Goal: Task Accomplishment & Management: Manage account settings

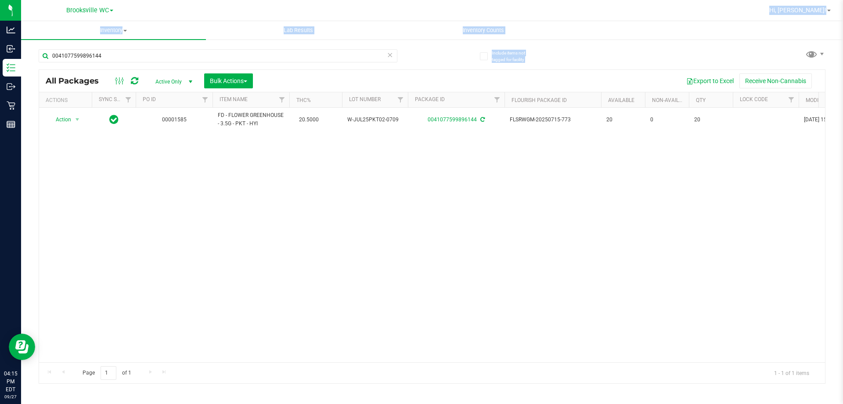
drag, startPoint x: 304, startPoint y: 63, endPoint x: 152, endPoint y: 10, distance: 161.0
click at [152, 10] on div "Brooksville WC Hi, [PERSON_NAME]! Inventory All packages All inventory Waste lo…" at bounding box center [432, 202] width 822 height 404
click at [160, 71] on div "All Packages Active Only Active Only Lab Samples Locked All External Internal B…" at bounding box center [432, 81] width 786 height 22
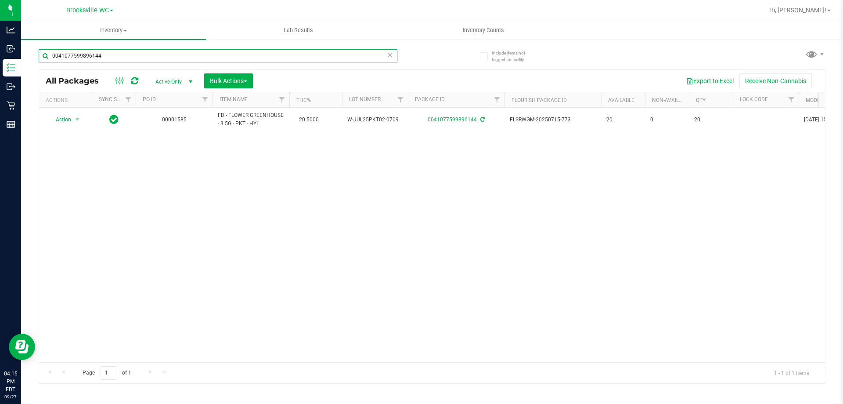
drag, startPoint x: 215, startPoint y: 61, endPoint x: 0, endPoint y: -33, distance: 234.6
click at [0, 0] on html "Analytics Inbound Inventory Outbound Retail Reports 04:15 PM EDT [DATE] 09/27 B…" at bounding box center [421, 202] width 843 height 404
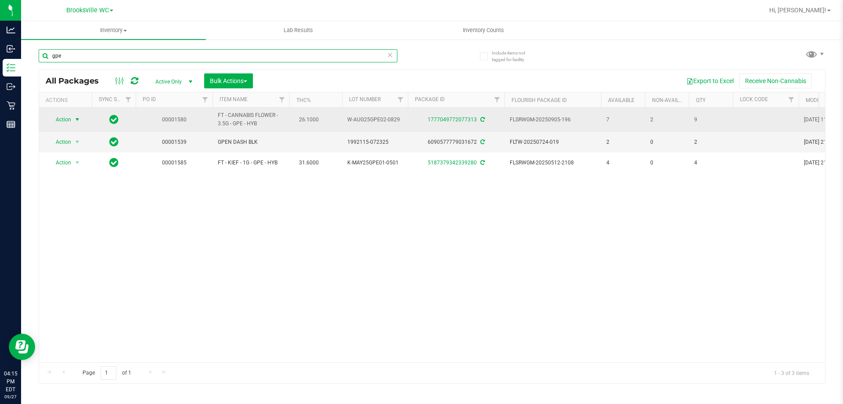
type input "gpe"
click at [70, 121] on span "Action" at bounding box center [60, 119] width 24 height 12
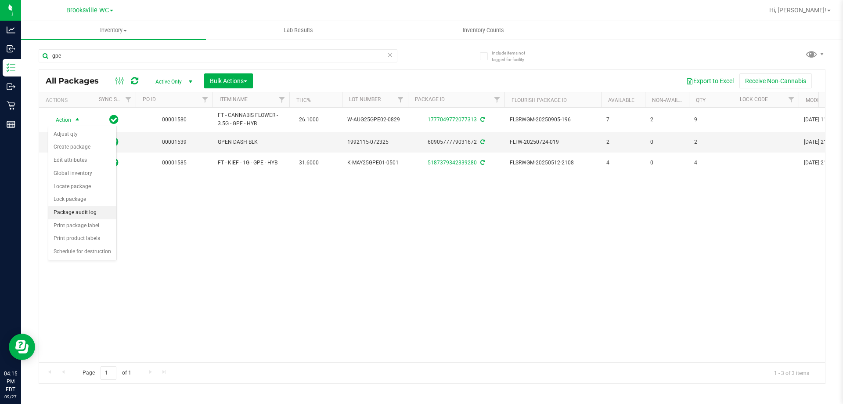
click at [91, 211] on li "Package audit log" at bounding box center [82, 212] width 68 height 13
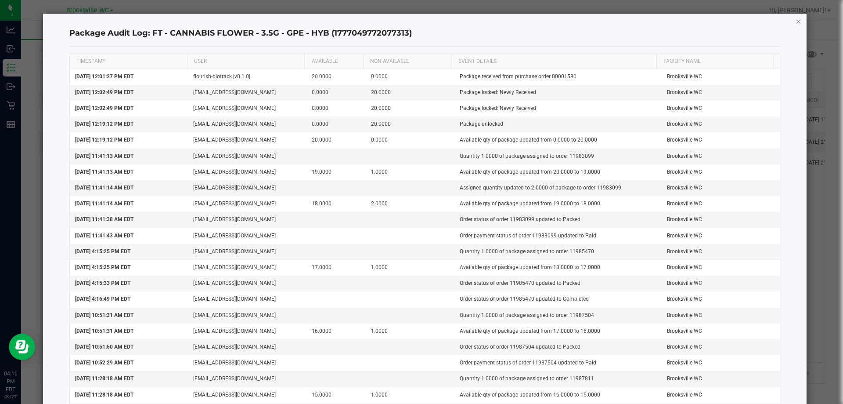
click at [796, 16] on icon "button" at bounding box center [799, 21] width 6 height 11
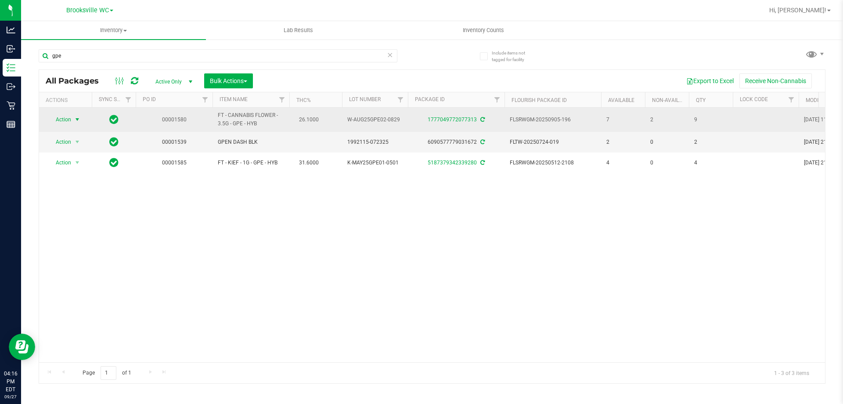
click at [76, 117] on span "select" at bounding box center [77, 119] width 7 height 7
click at [74, 113] on span "select" at bounding box center [77, 119] width 11 height 12
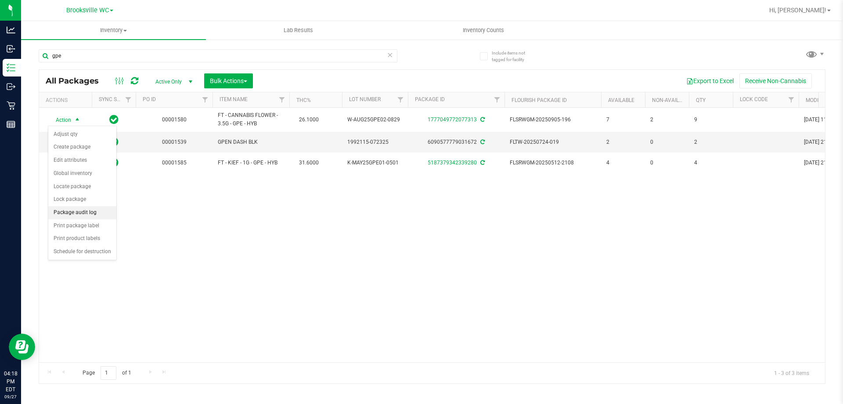
click at [79, 213] on li "Package audit log" at bounding box center [82, 212] width 68 height 13
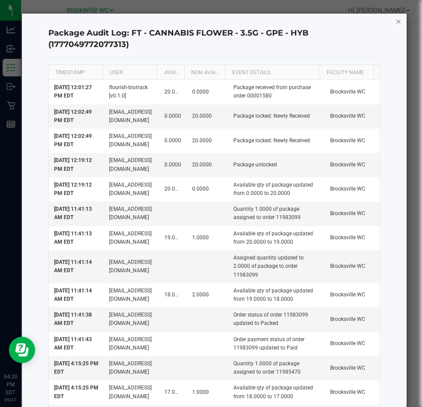
click at [395, 19] on icon "button" at bounding box center [398, 21] width 6 height 11
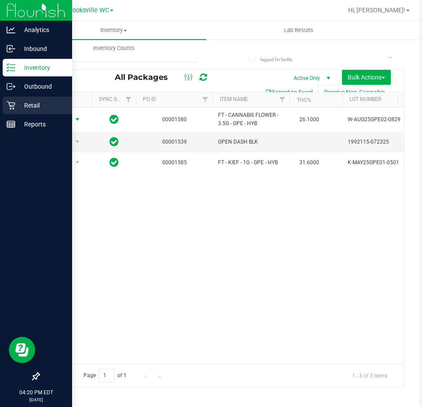
click at [9, 108] on icon at bounding box center [11, 105] width 9 height 9
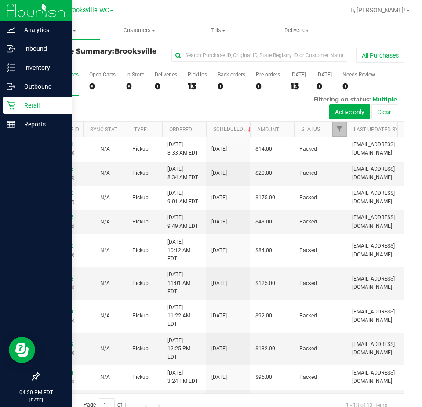
click at [339, 129] on span "Filter" at bounding box center [339, 129] width 7 height 7
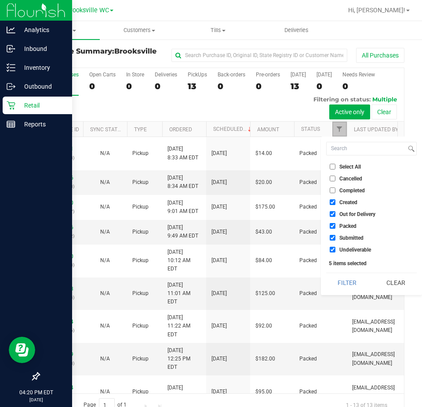
click at [339, 129] on span "Filter" at bounding box center [339, 129] width 7 height 7
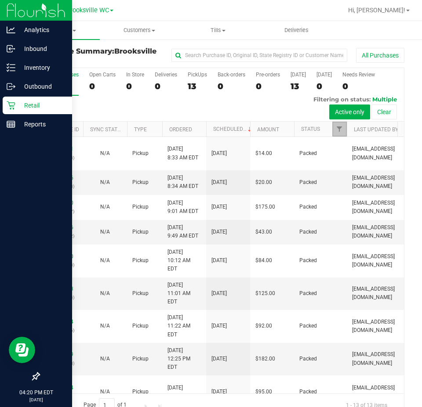
click at [339, 129] on span "Filter" at bounding box center [339, 129] width 7 height 7
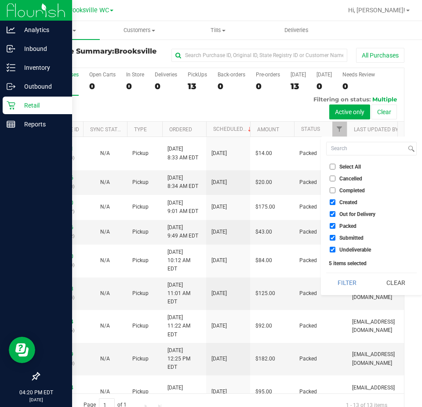
click at [356, 162] on li "Select All" at bounding box center [371, 166] width 90 height 9
click at [354, 166] on span "Select All" at bounding box center [350, 166] width 22 height 5
click at [335, 166] on input "Select All" at bounding box center [332, 167] width 6 height 6
checkbox input "true"
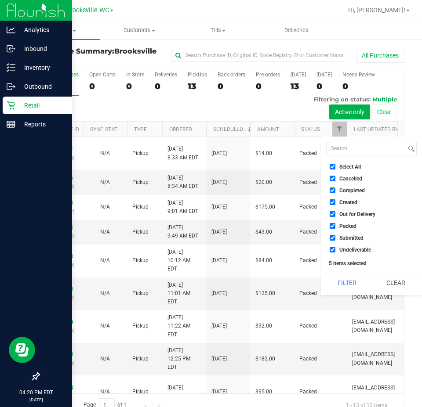
checkbox input "true"
click at [354, 166] on span "Select All" at bounding box center [350, 166] width 22 height 5
click at [335, 166] on input "Select All" at bounding box center [332, 167] width 6 height 6
checkbox input "false"
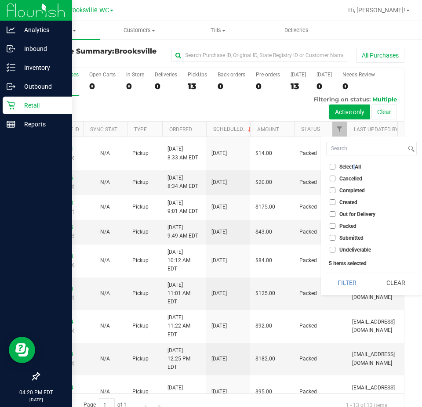
checkbox input "false"
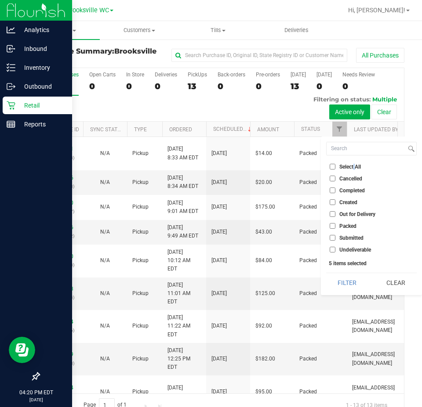
checkbox input "false"
click at [344, 241] on span "Submitted" at bounding box center [351, 237] width 24 height 5
click at [335, 241] on input "Submitted" at bounding box center [332, 238] width 6 height 6
checkbox input "true"
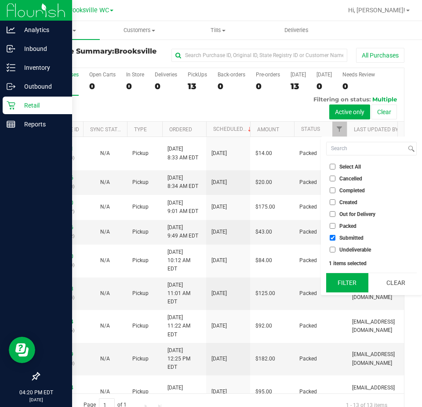
click at [347, 283] on button "Filter" at bounding box center [347, 282] width 42 height 19
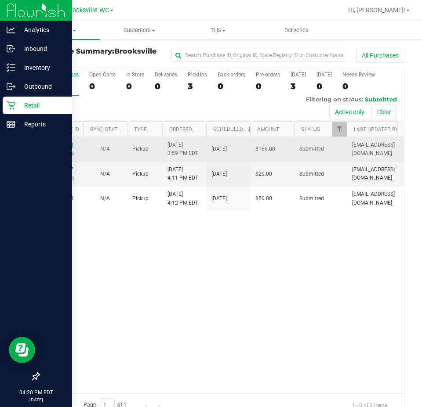
click at [62, 143] on link "12016728" at bounding box center [61, 145] width 25 height 6
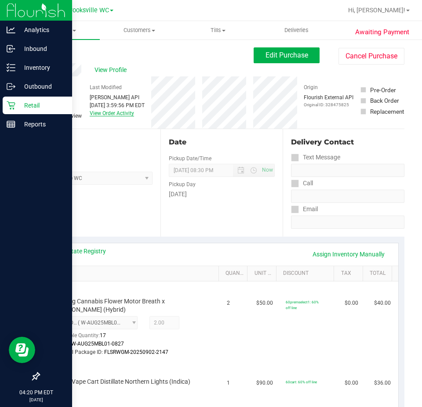
click at [119, 114] on link "View Order Activity" at bounding box center [112, 113] width 44 height 6
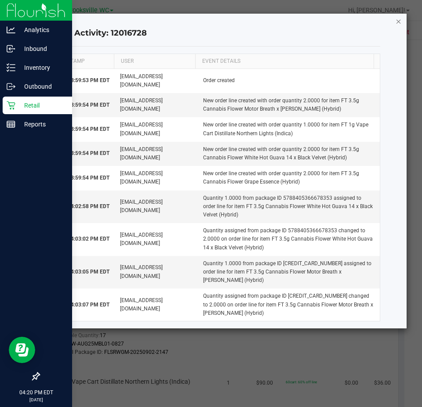
click at [396, 17] on icon "button" at bounding box center [398, 21] width 6 height 11
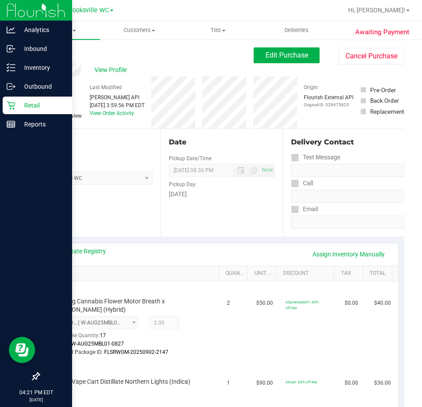
drag, startPoint x: 45, startPoint y: 50, endPoint x: 24, endPoint y: 63, distance: 24.5
click at [45, 49] on div "Back" at bounding box center [45, 52] width 13 height 11
click at [52, 51] on link "Back" at bounding box center [45, 53] width 13 height 6
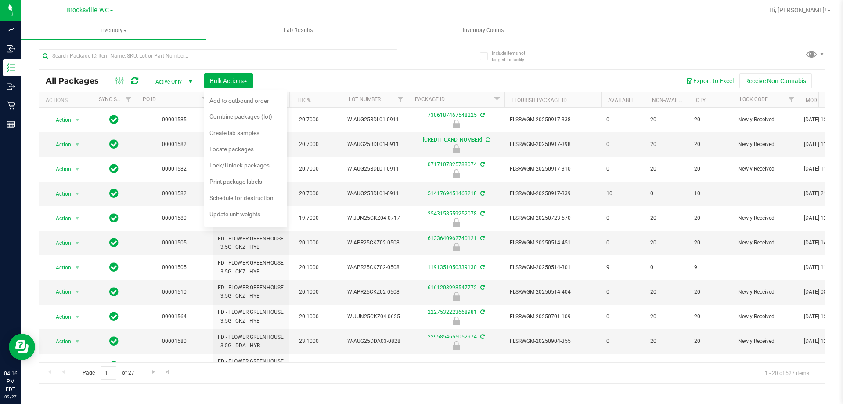
click at [333, 79] on div "Export to Excel Receive Non-Cannabis" at bounding box center [539, 80] width 559 height 15
click at [206, 78] on button "Bulk Actions" at bounding box center [228, 80] width 49 height 15
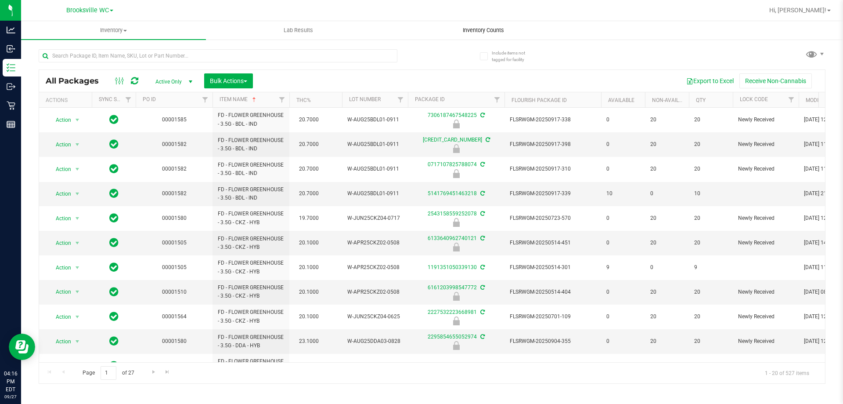
click at [501, 29] on span "Inventory Counts" at bounding box center [483, 30] width 65 height 8
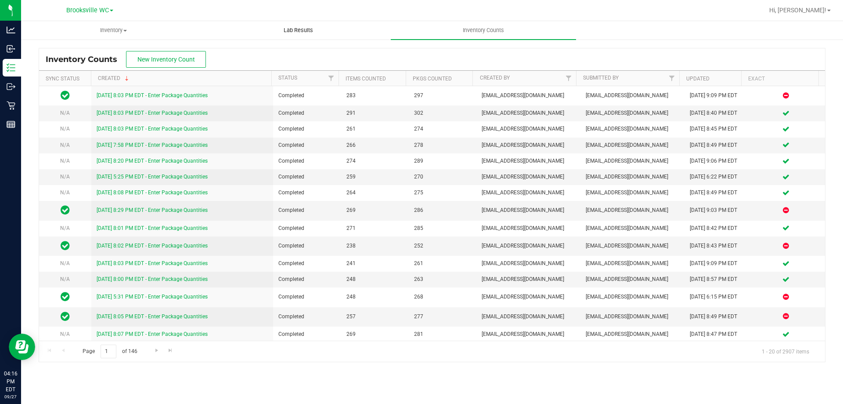
click at [293, 34] on uib-tab-heading "Lab Results" at bounding box center [298, 31] width 184 height 18
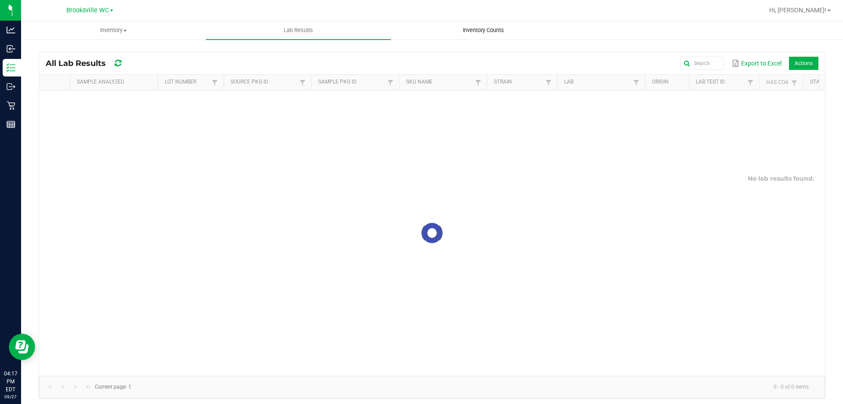
click at [471, 29] on span "Inventory Counts" at bounding box center [483, 30] width 65 height 8
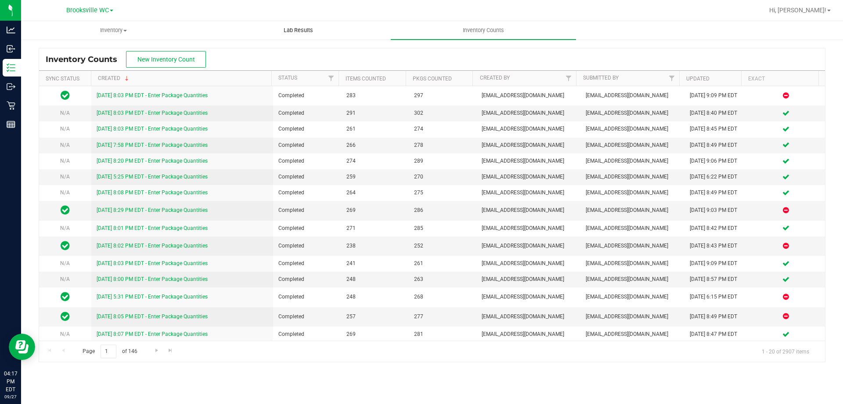
click at [286, 30] on span "Lab Results" at bounding box center [298, 30] width 53 height 8
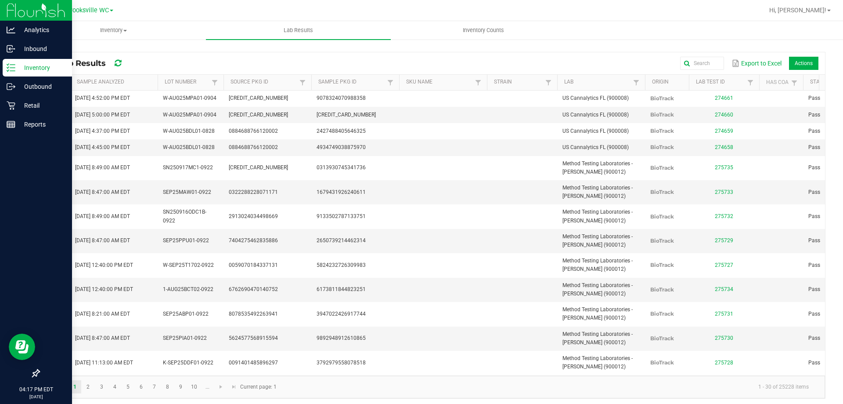
click at [4, 77] on link "Inventory" at bounding box center [36, 68] width 72 height 19
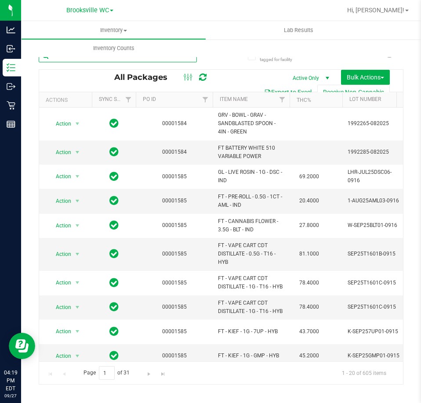
click at [126, 58] on input "text" at bounding box center [118, 55] width 158 height 13
click at [122, 47] on span "Inventory Counts" at bounding box center [113, 48] width 65 height 8
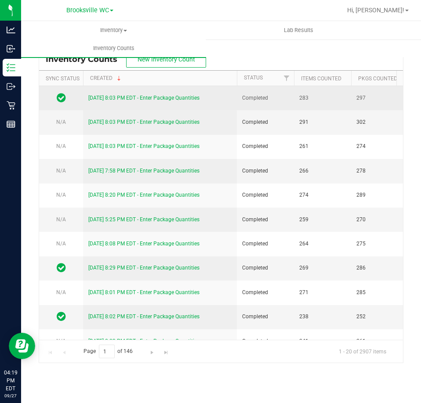
click at [126, 99] on link "9/26/25 8:03 PM EDT - Enter Package Quantities" at bounding box center [143, 98] width 111 height 6
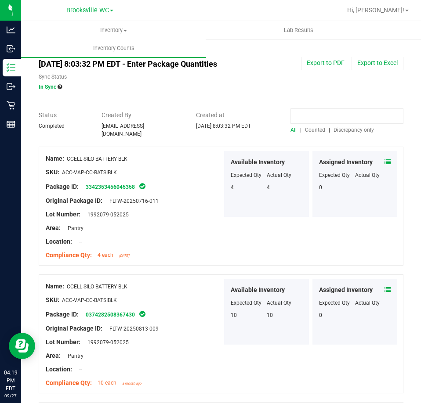
click at [333, 119] on input at bounding box center [346, 115] width 113 height 15
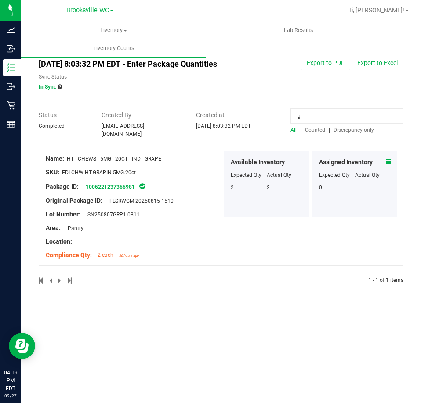
type input "g"
type input "p"
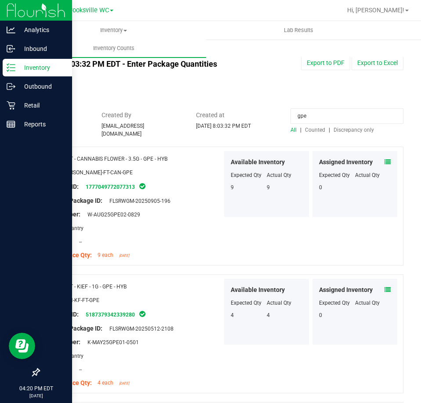
type input "gpe"
click at [30, 72] on p "Inventory" at bounding box center [41, 67] width 53 height 11
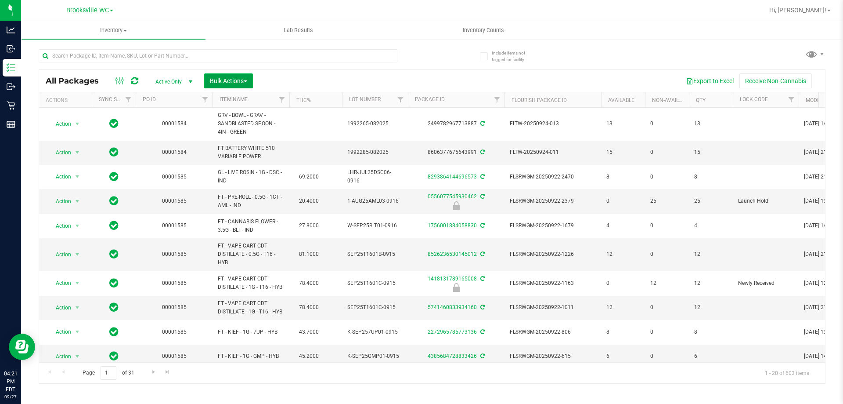
click at [223, 73] on button "Bulk Actions" at bounding box center [228, 80] width 49 height 15
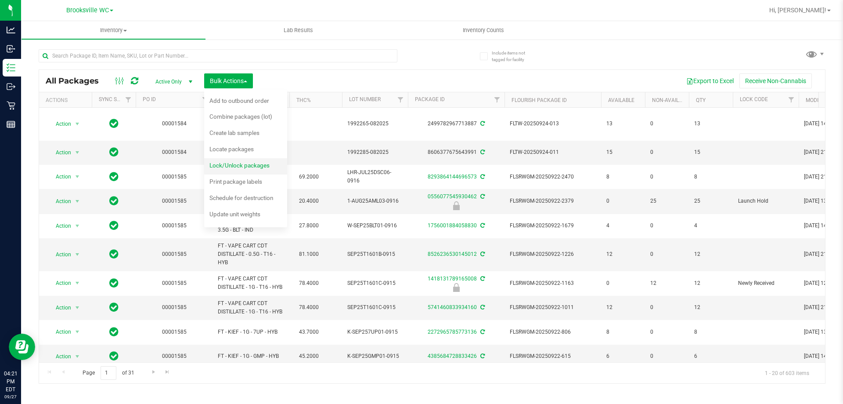
click at [240, 162] on span "Lock/Unlock packages" at bounding box center [239, 165] width 60 height 7
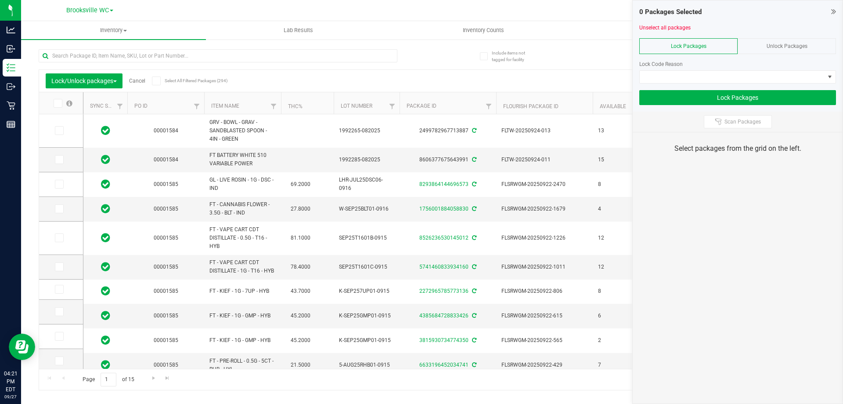
click at [259, 101] on th "Item Name" at bounding box center [242, 103] width 77 height 22
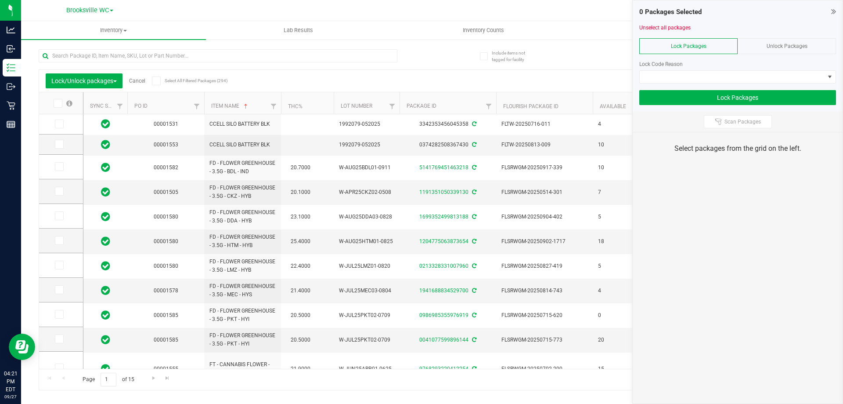
click at [834, 12] on icon at bounding box center [833, 11] width 5 height 9
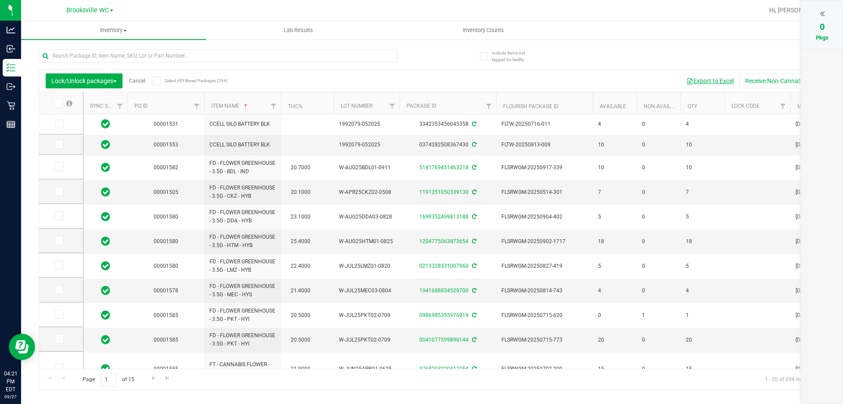
click at [730, 79] on button "Export to Excel" at bounding box center [710, 80] width 59 height 15
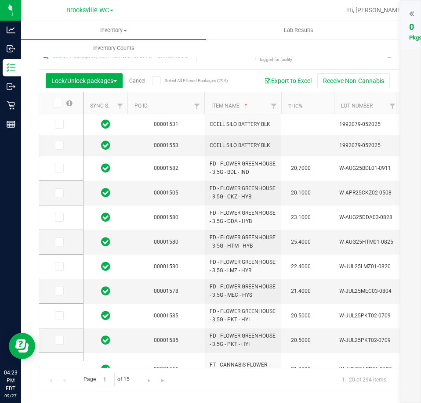
click at [142, 80] on link "Cancel" at bounding box center [137, 81] width 16 height 6
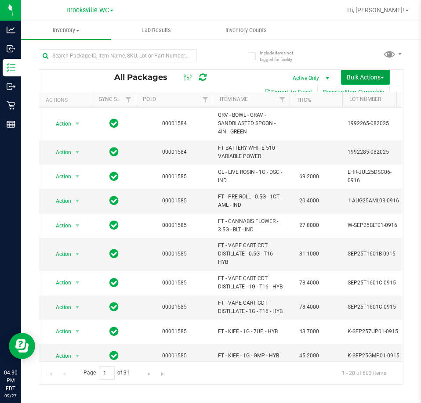
click at [383, 71] on button "Bulk Actions" at bounding box center [365, 77] width 49 height 15
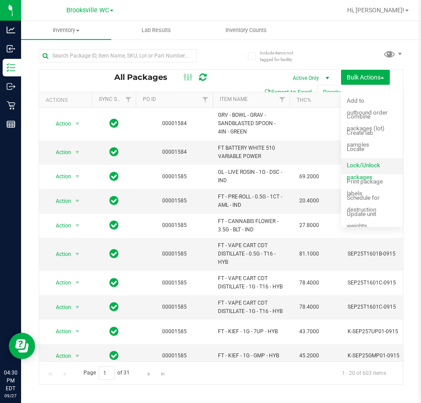
drag, startPoint x: 357, startPoint y: 167, endPoint x: 358, endPoint y: 161, distance: 6.2
click at [358, 161] on div "Lock/Unlock packages" at bounding box center [374, 166] width 54 height 14
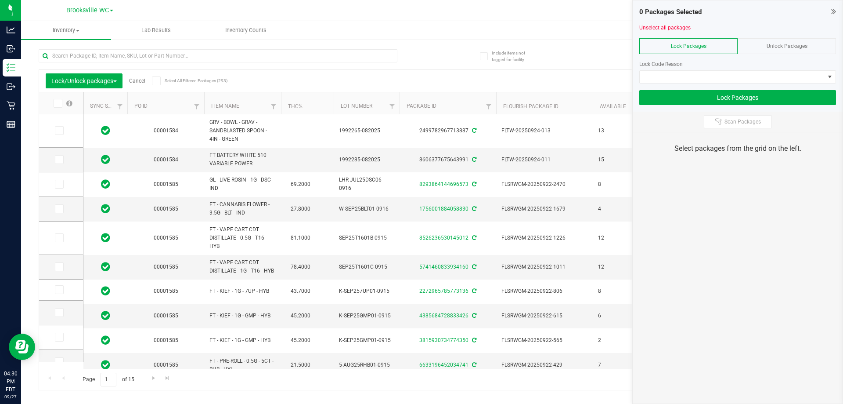
click at [255, 111] on th "Item Name" at bounding box center [242, 103] width 77 height 22
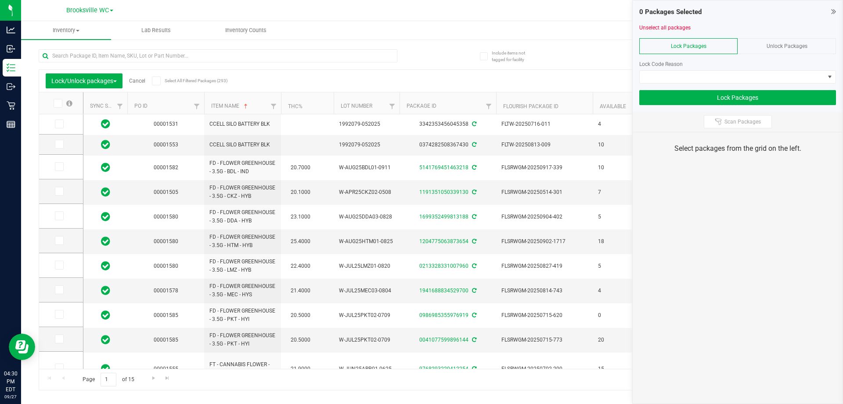
click at [834, 10] on icon at bounding box center [833, 11] width 5 height 9
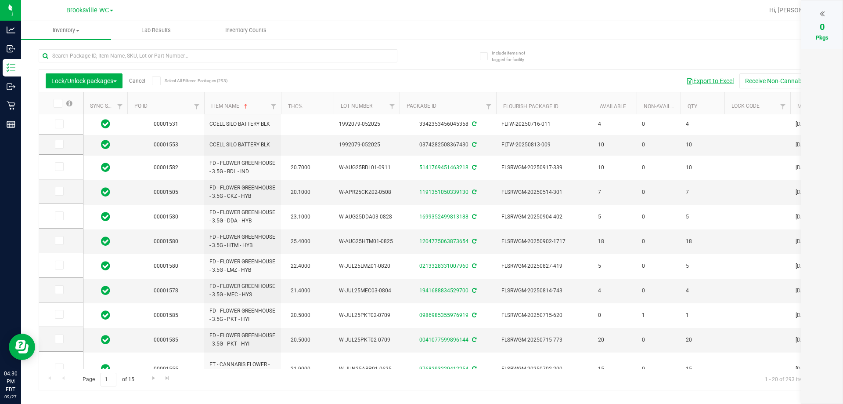
click at [718, 79] on button "Export to Excel" at bounding box center [710, 80] width 59 height 15
